Goal: Check status

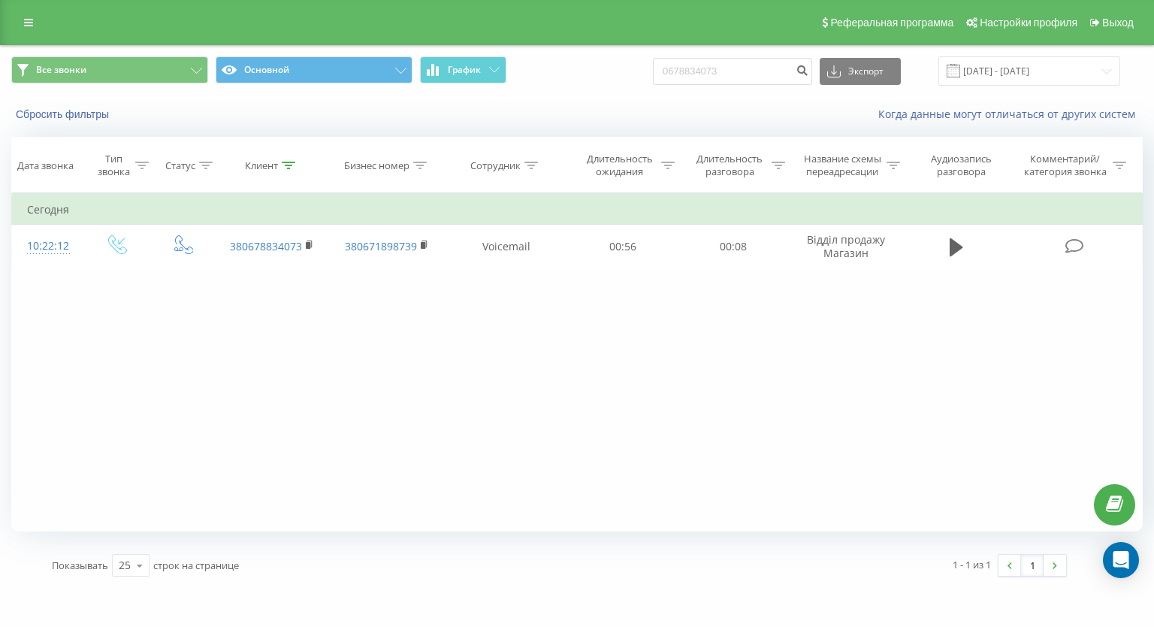
drag, startPoint x: 773, startPoint y: 56, endPoint x: 528, endPoint y: 56, distance: 245.0
click at [528, 56] on div "Все звонки Основной График 0678834073 Экспорт .csv .xls .xlsx [DATE] - [DATE]" at bounding box center [577, 70] width 1132 height 29
drag, startPoint x: 749, startPoint y: 67, endPoint x: 589, endPoint y: 70, distance: 159.4
click at [589, 70] on div "Все звонки Основной График 0678834073 Экспорт .csv .xls .xlsx [DATE] - [DATE]" at bounding box center [577, 70] width 1132 height 29
paste input "380679409954"
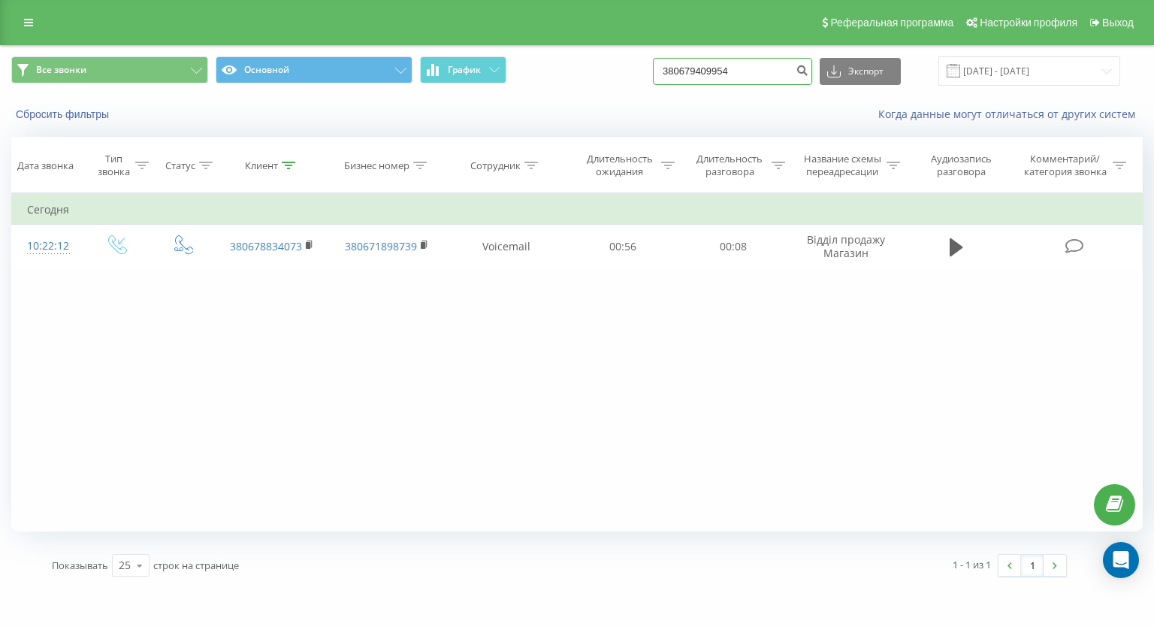
click at [694, 78] on input "380679409954" at bounding box center [732, 71] width 159 height 27
type input "0679409954"
